Goal: Book appointment/travel/reservation

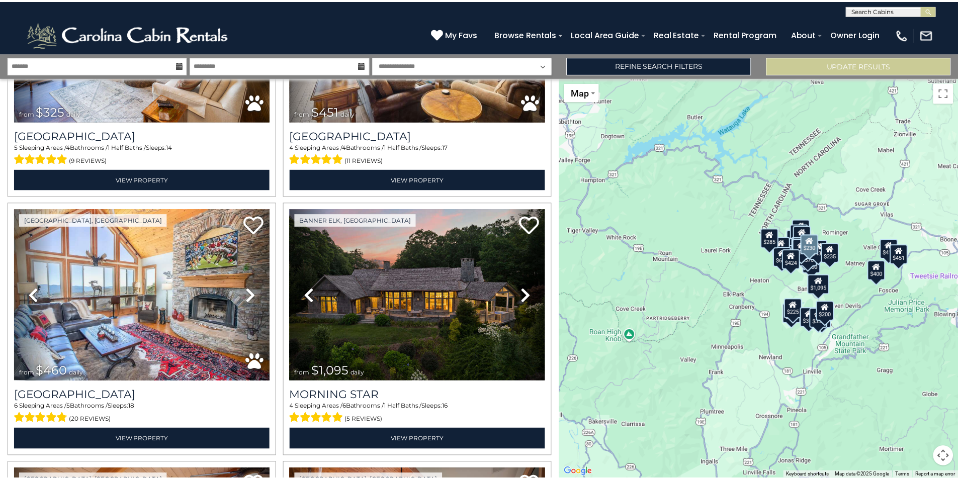
scroll to position [547, 0]
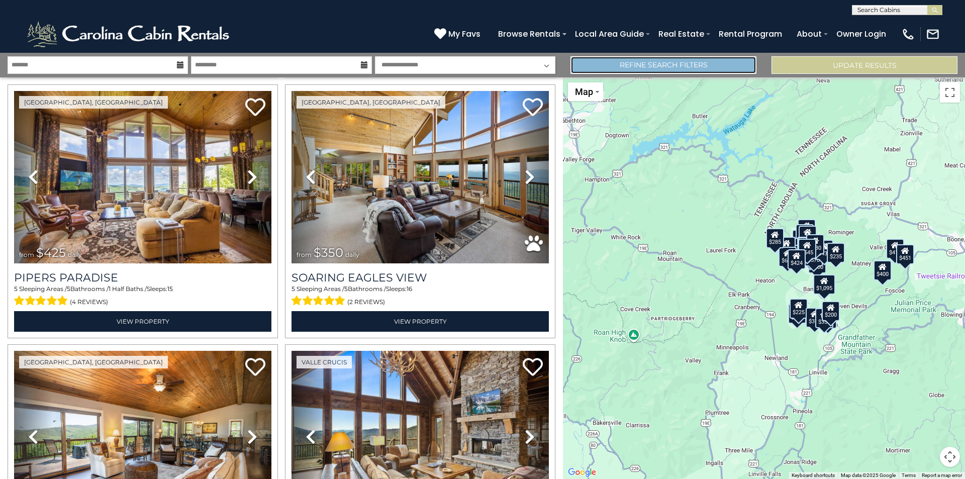
click at [647, 68] on link "Refine Search Filters" at bounding box center [664, 65] width 186 height 18
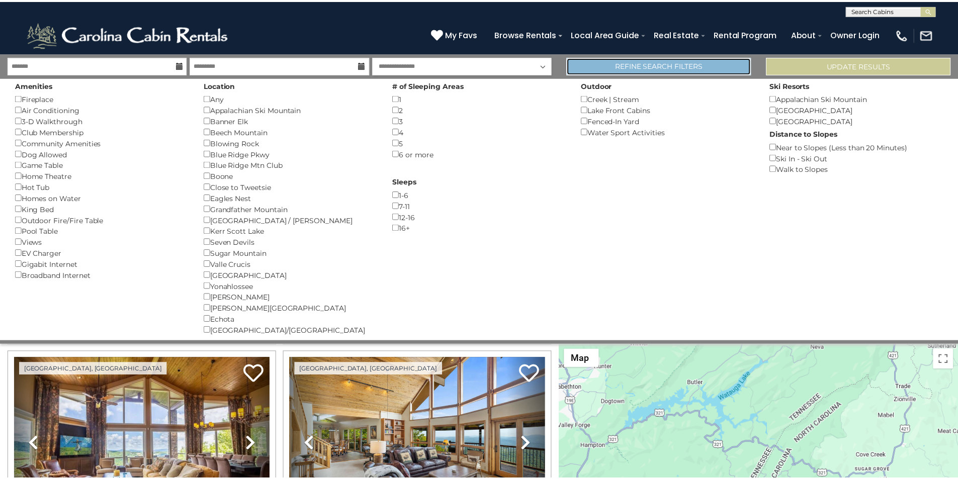
scroll to position [544, 0]
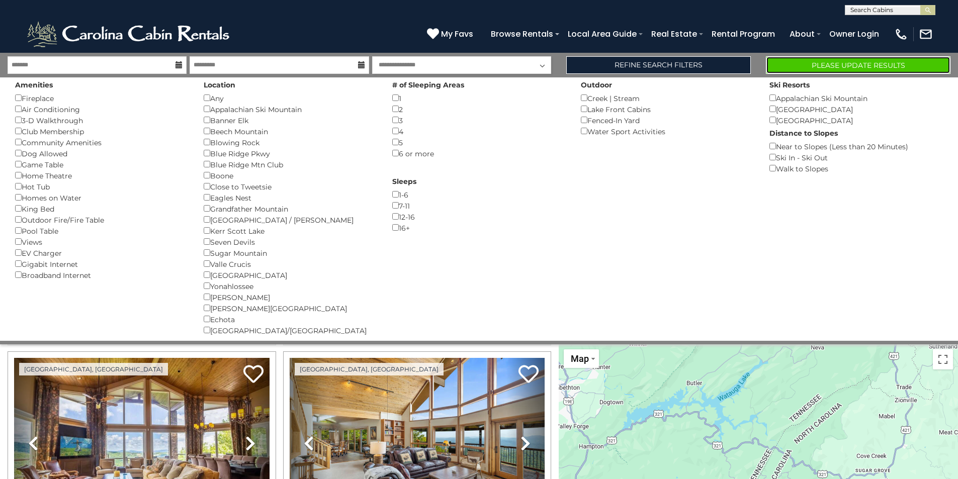
click at [828, 57] on button "Please Update Results" at bounding box center [858, 65] width 185 height 18
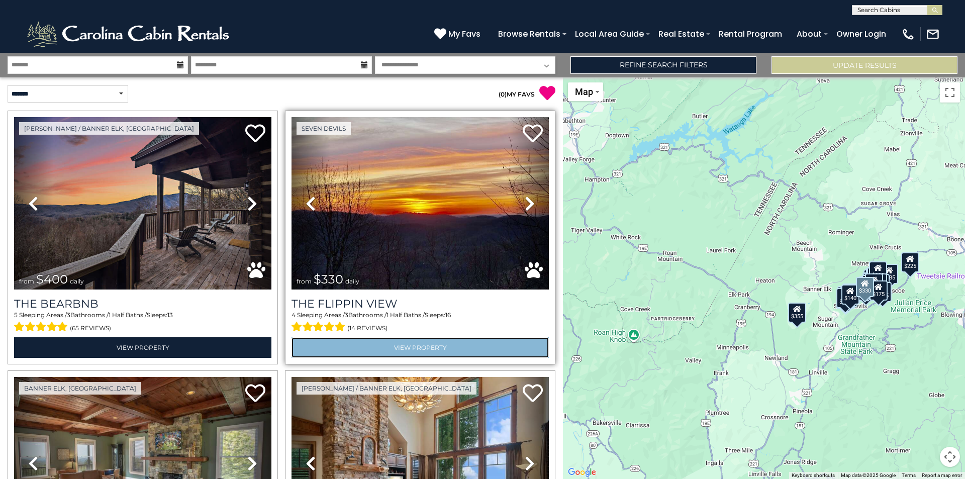
click at [425, 342] on link "View Property" at bounding box center [420, 347] width 257 height 21
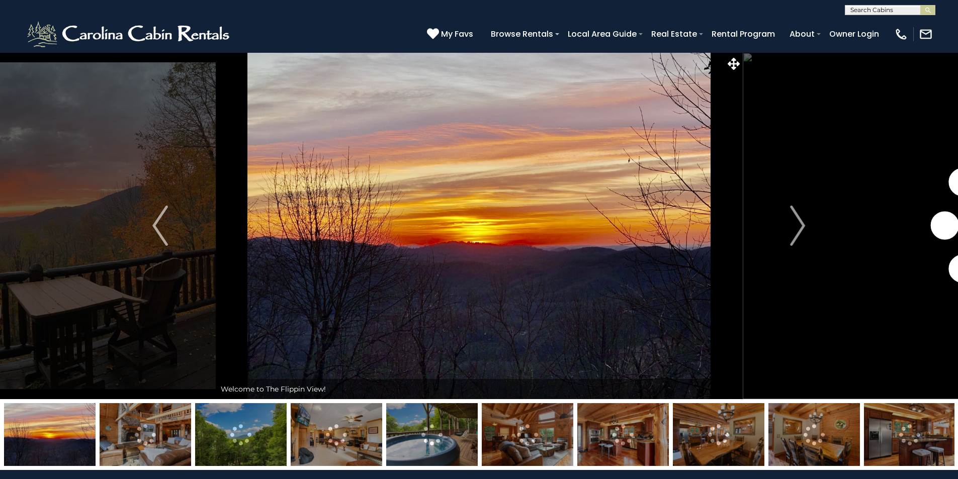
scroll to position [251, 0]
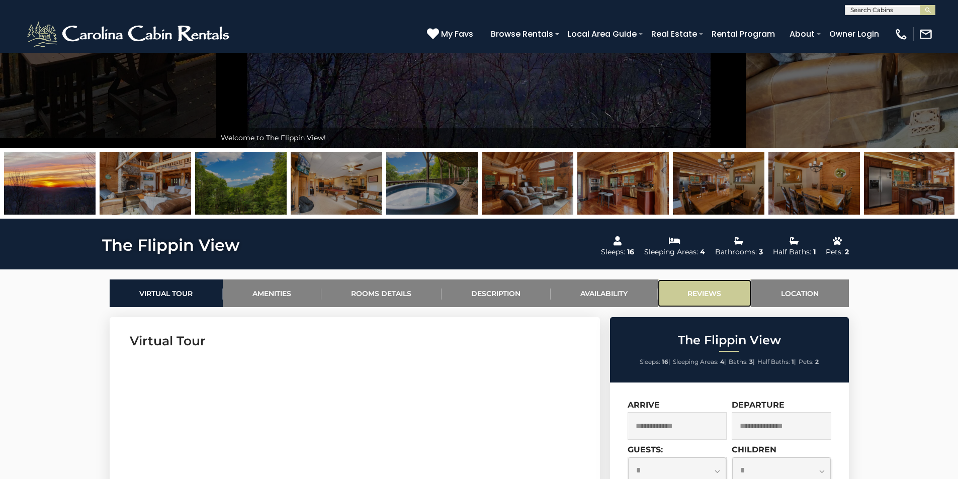
click at [710, 293] on link "Reviews" at bounding box center [705, 294] width 94 height 28
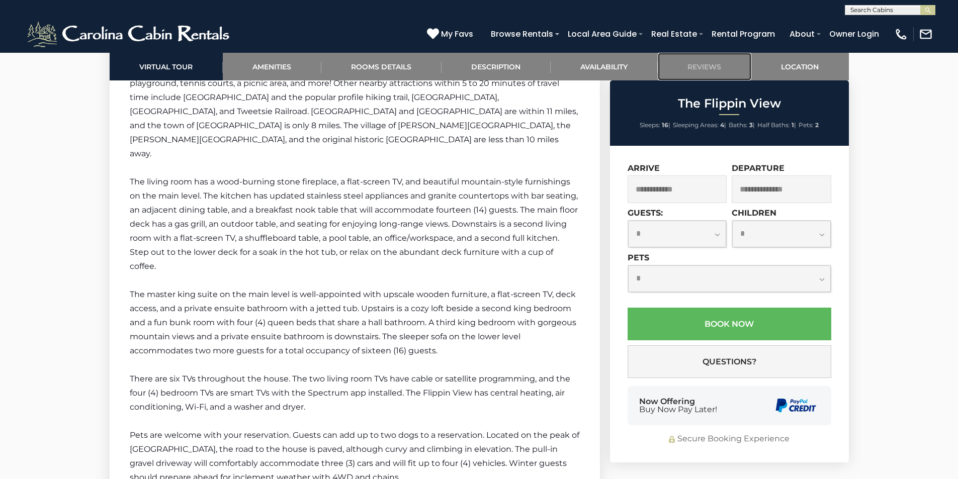
scroll to position [1524, 0]
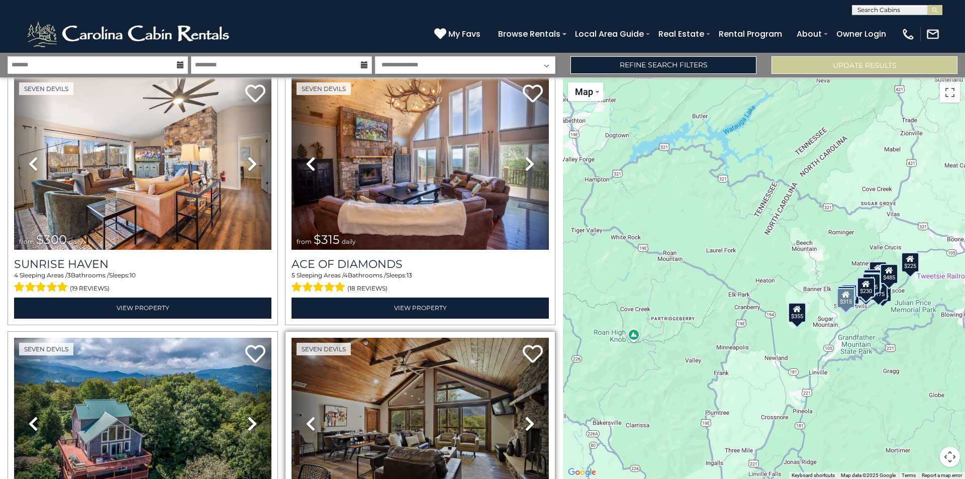
scroll to position [2112, 0]
